Goal: Task Accomplishment & Management: Manage account settings

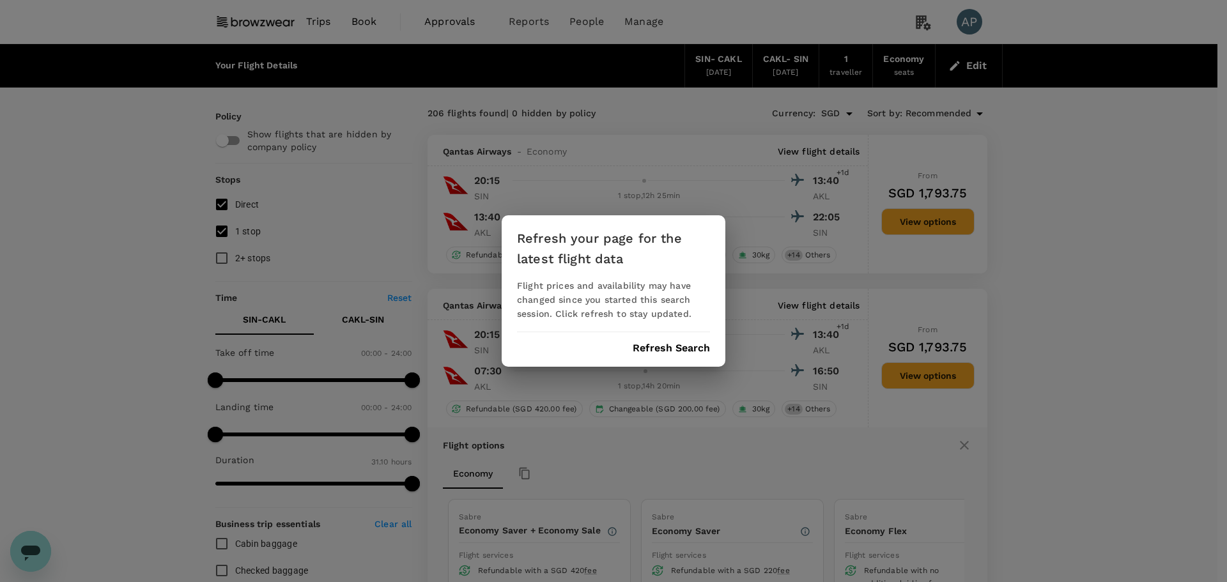
click at [696, 349] on button "Refresh Search" at bounding box center [671, 349] width 77 height 12
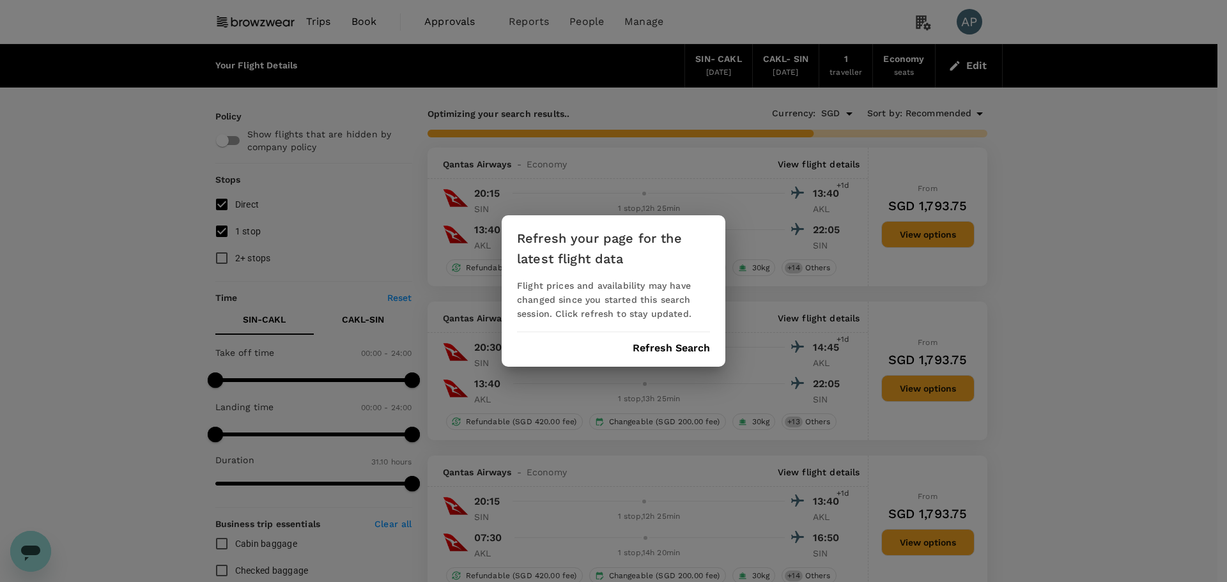
click at [684, 347] on button "Refresh Search" at bounding box center [671, 349] width 77 height 12
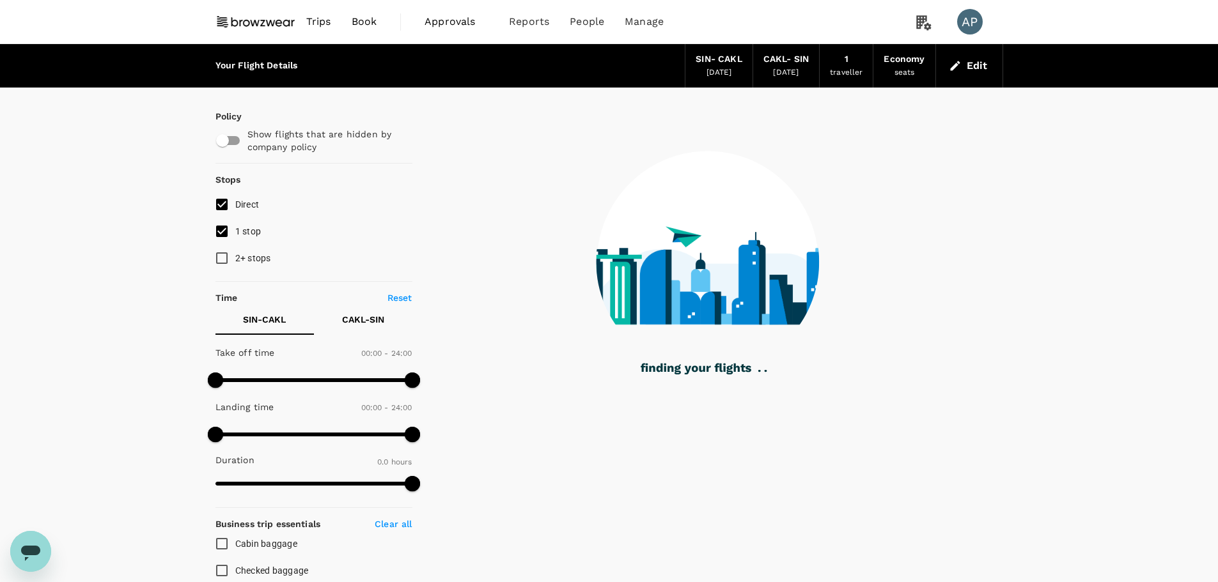
click at [361, 18] on span "Book" at bounding box center [365, 21] width 26 height 15
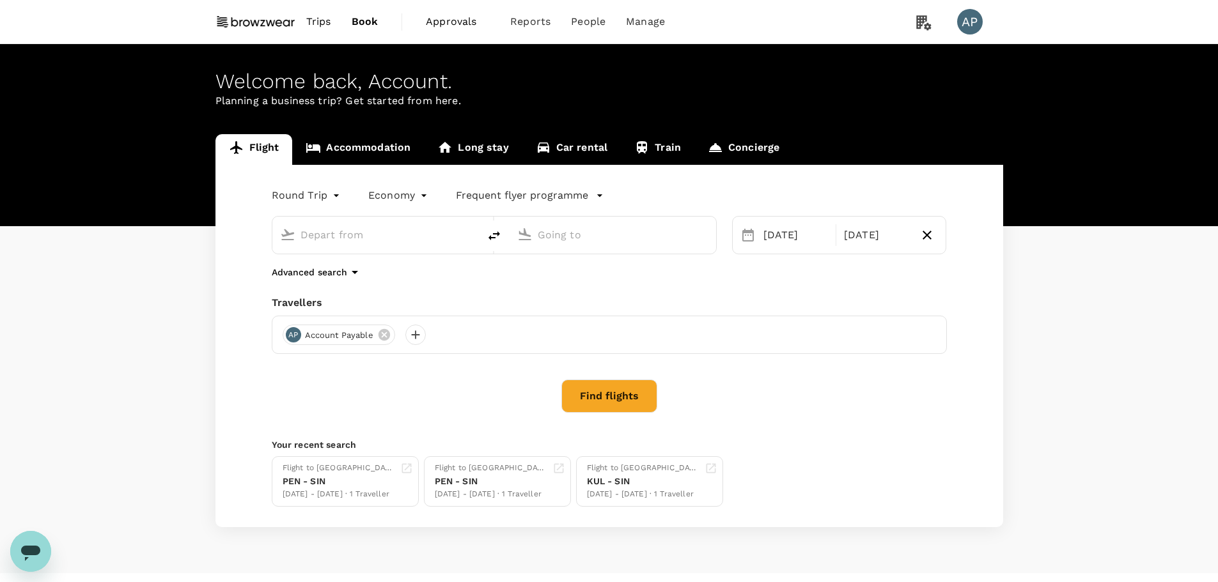
type input "Singapore Changi (SIN)"
type input "[GEOGRAPHIC_DATA], [GEOGRAPHIC_DATA] (any)"
type input "Singapore Changi (SIN)"
type input "[GEOGRAPHIC_DATA], [GEOGRAPHIC_DATA] (any)"
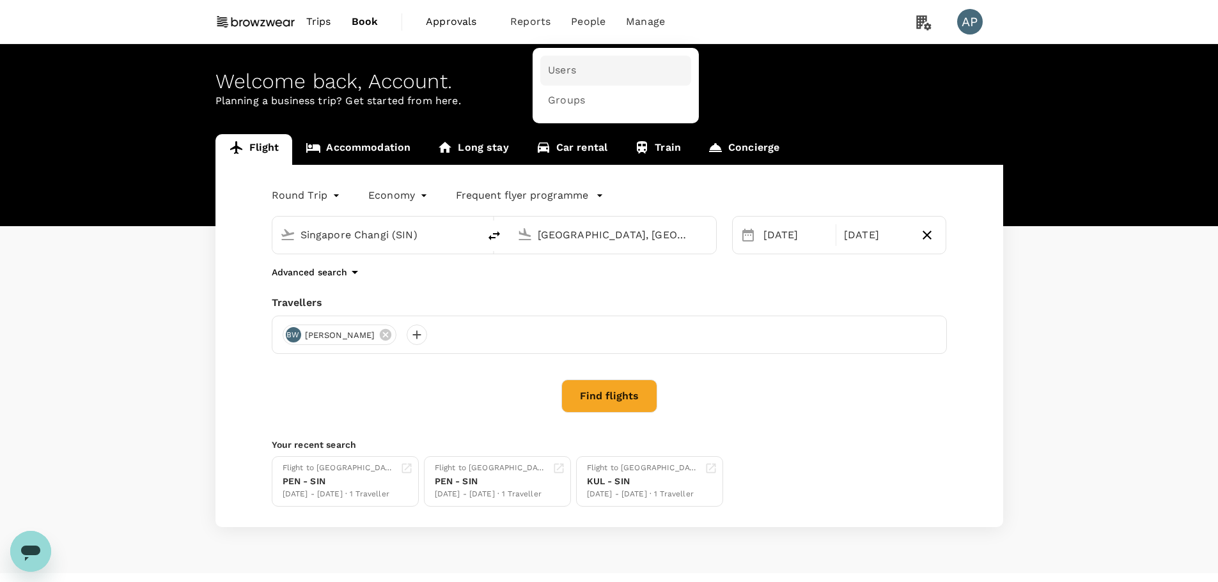
click at [577, 70] on link "Users" at bounding box center [615, 71] width 151 height 30
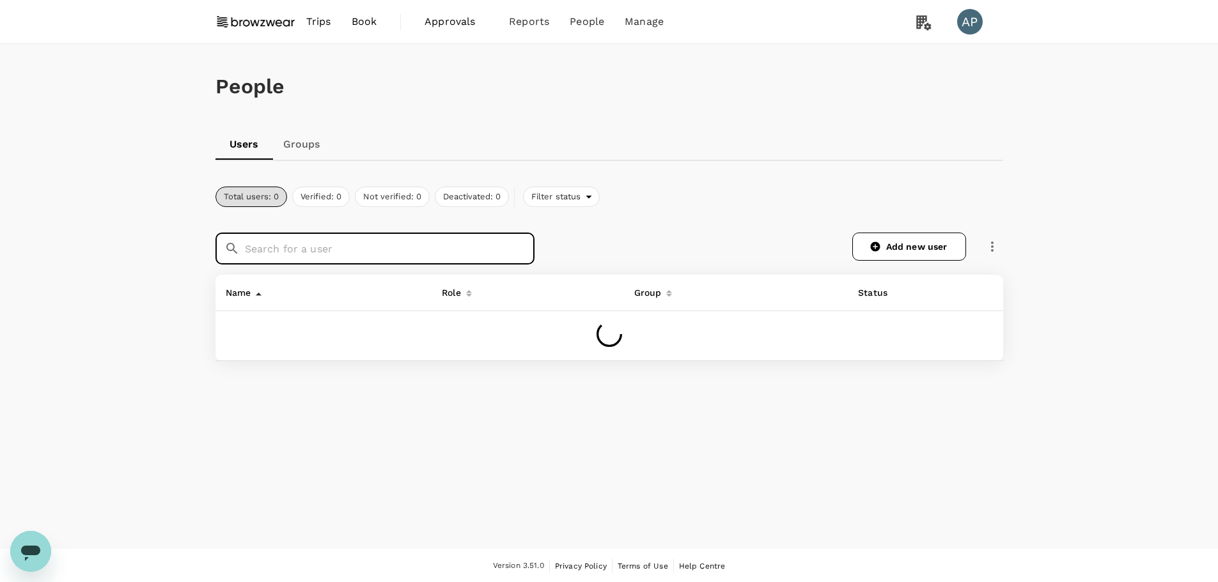
click at [329, 258] on input "text" at bounding box center [390, 249] width 290 height 32
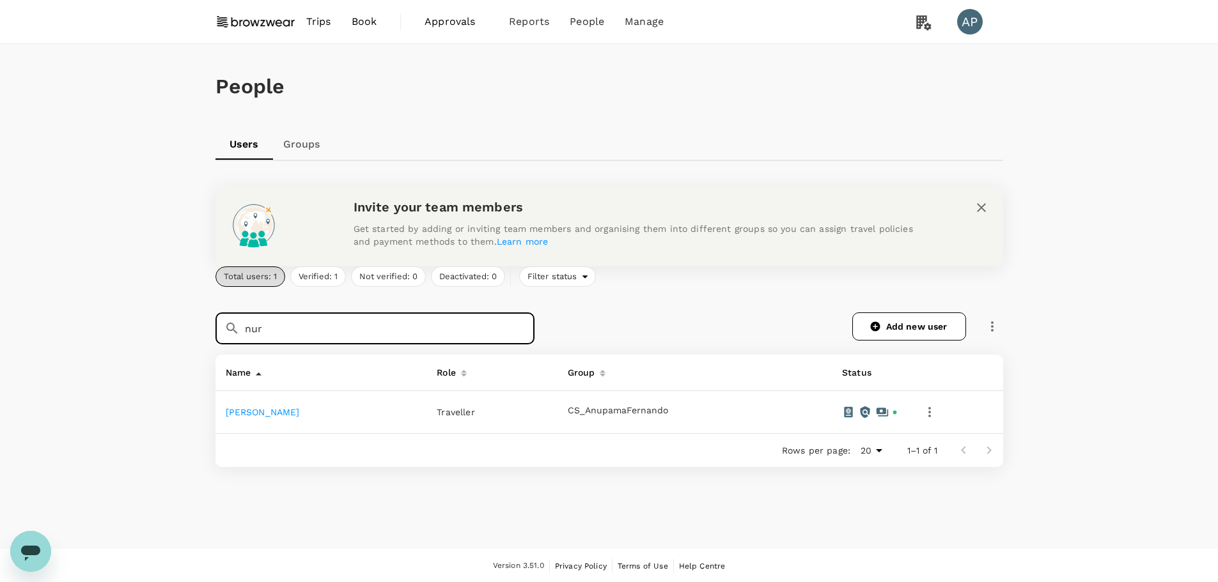
type input "nur"
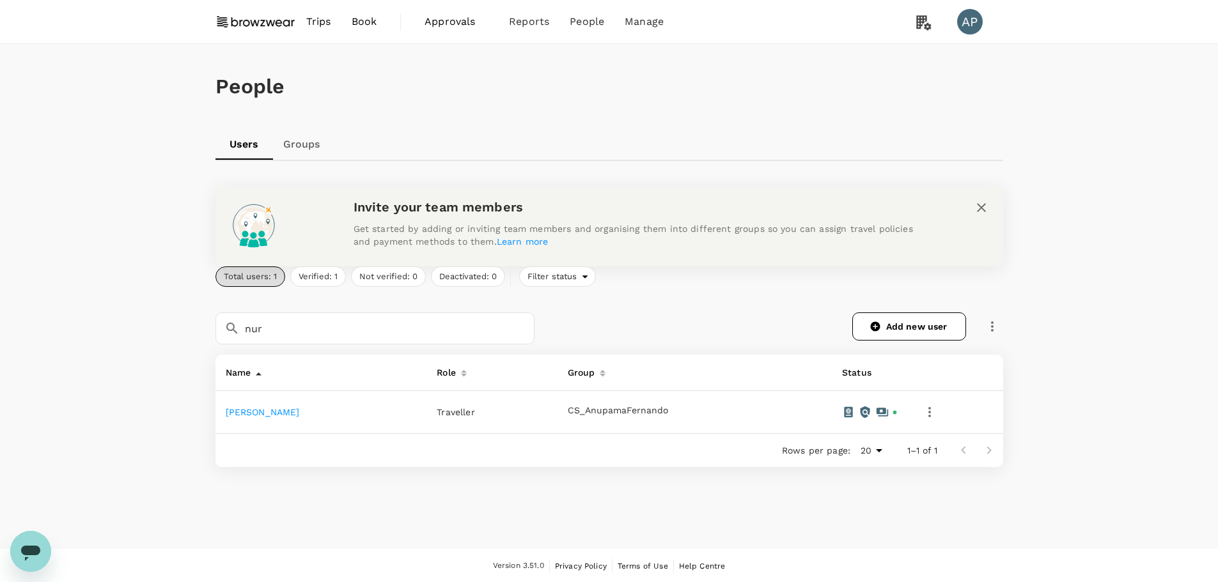
click at [276, 410] on link "[PERSON_NAME]" at bounding box center [263, 412] width 74 height 10
